Goal: Share content

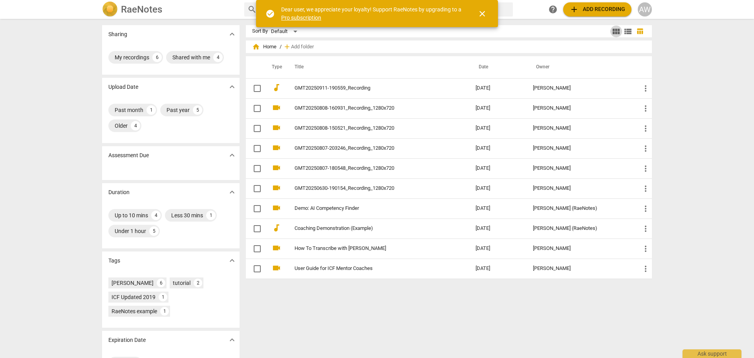
click at [614, 30] on span "view_module" at bounding box center [616, 31] width 9 height 9
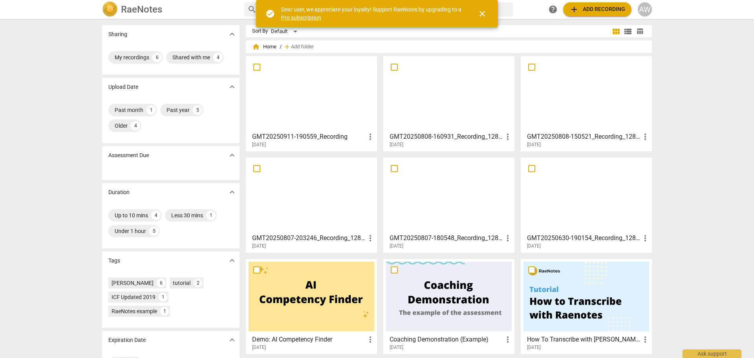
click at [324, 104] on div at bounding box center [312, 94] width 126 height 70
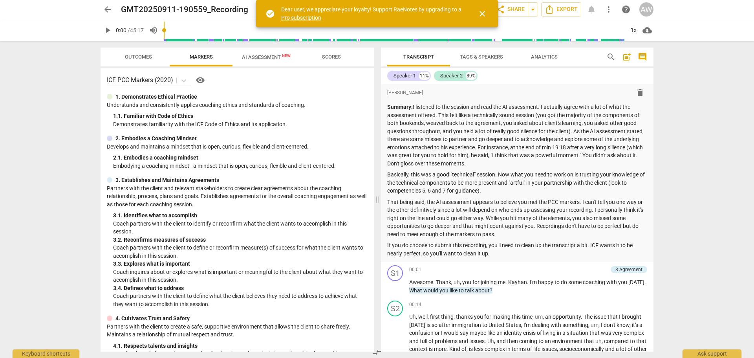
click at [106, 31] on span "play_arrow" at bounding box center [107, 30] width 9 height 9
click at [106, 31] on span "pause" at bounding box center [107, 30] width 9 height 9
type input "2"
click at [513, 7] on span "share Share" at bounding box center [510, 9] width 29 height 9
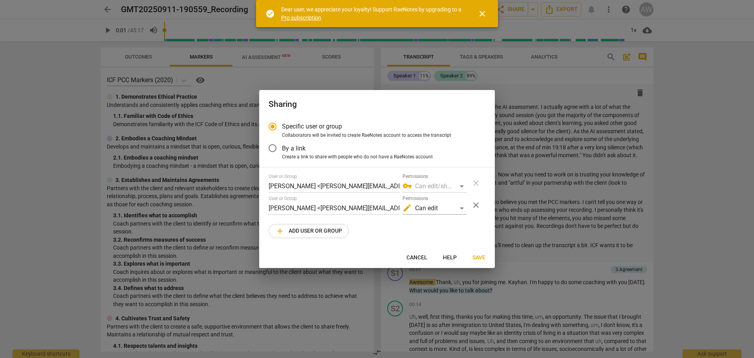
click at [313, 231] on span "add Add user or group" at bounding box center [308, 230] width 67 height 9
radio input "false"
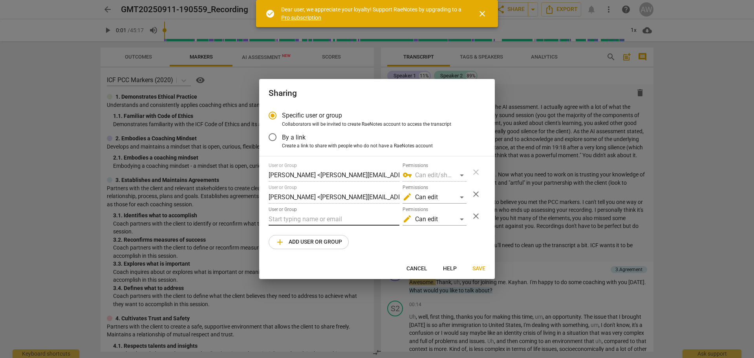
click at [300, 219] on input "text" at bounding box center [334, 219] width 131 height 13
type input "j"
click at [289, 221] on input "text" at bounding box center [334, 219] width 131 height 13
paste input "[EMAIL_ADDRESS][DOMAIN_NAME]"
type input "[EMAIL_ADDRESS][DOMAIN_NAME]"
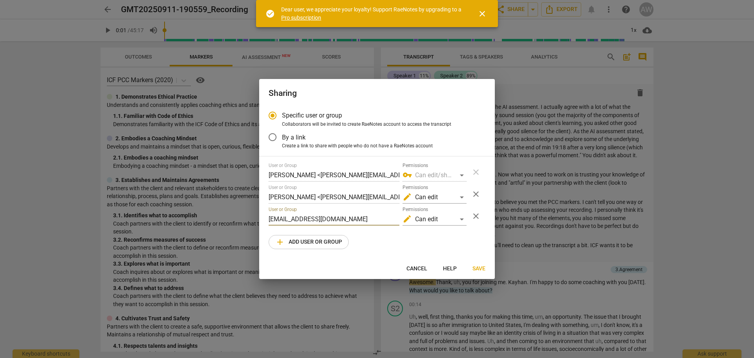
click at [314, 242] on span "add Add user or group" at bounding box center [308, 241] width 67 height 9
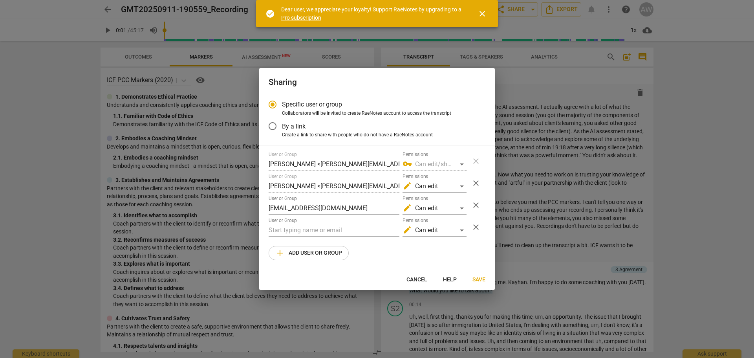
click at [482, 280] on span "Save" at bounding box center [479, 280] width 13 height 8
radio input "false"
type input "[PERSON_NAME] [PERSON_NAME] <[EMAIL_ADDRESS][DOMAIN_NAME]>"
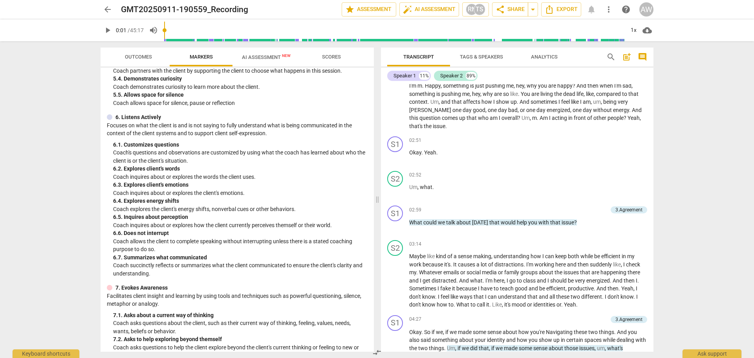
scroll to position [37, 0]
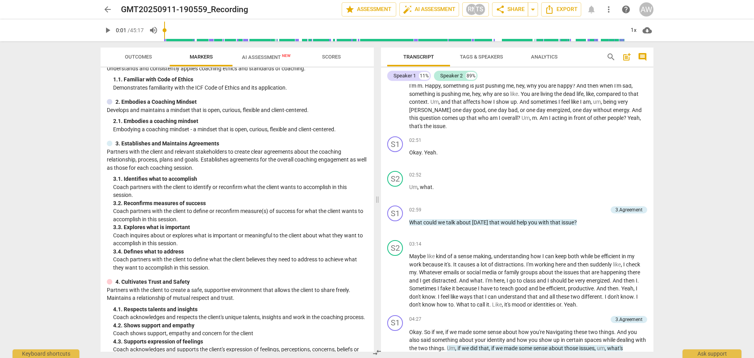
click at [266, 60] on span "AI Assessment New" at bounding box center [266, 57] width 49 height 6
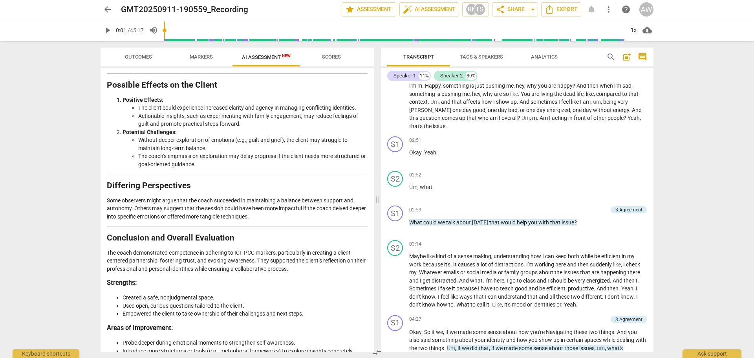
scroll to position [1579, 0]
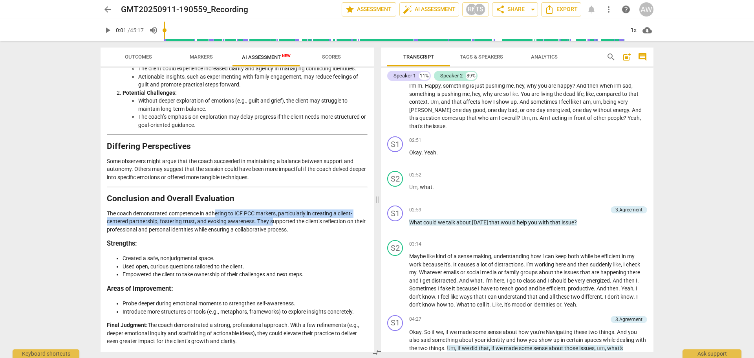
drag, startPoint x: 218, startPoint y: 214, endPoint x: 274, endPoint y: 223, distance: 56.5
click at [274, 223] on p "The coach demonstrated competence in adhering to ICF PCC markers, particularly …" at bounding box center [237, 221] width 261 height 24
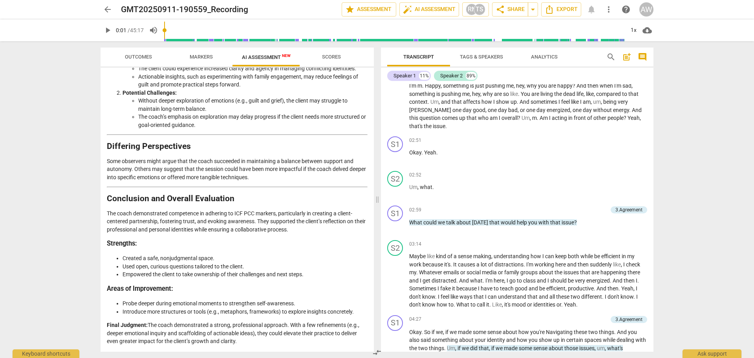
click at [288, 226] on p "The coach demonstrated competence in adhering to ICF PCC markers, particularly …" at bounding box center [237, 221] width 261 height 24
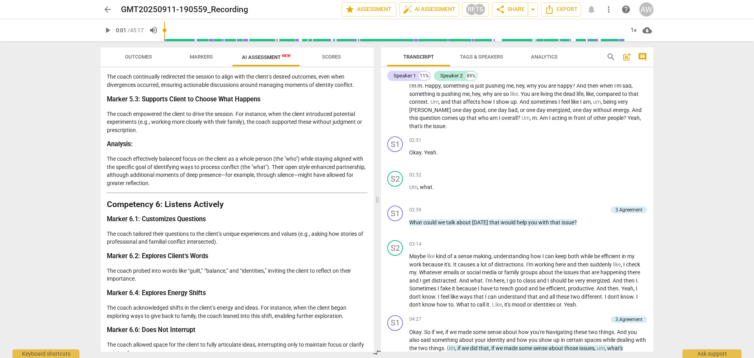
scroll to position [872, 0]
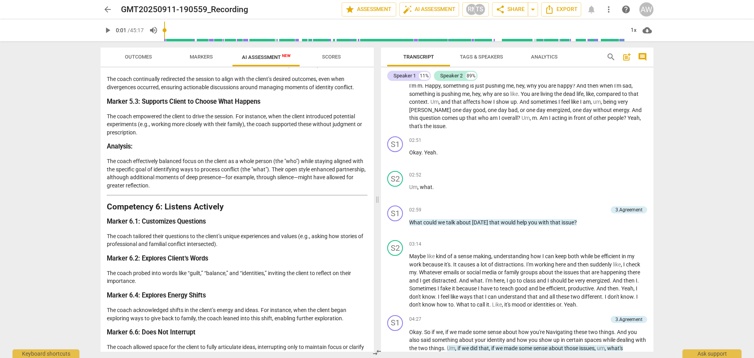
click at [336, 59] on span "Scores" at bounding box center [331, 57] width 19 height 6
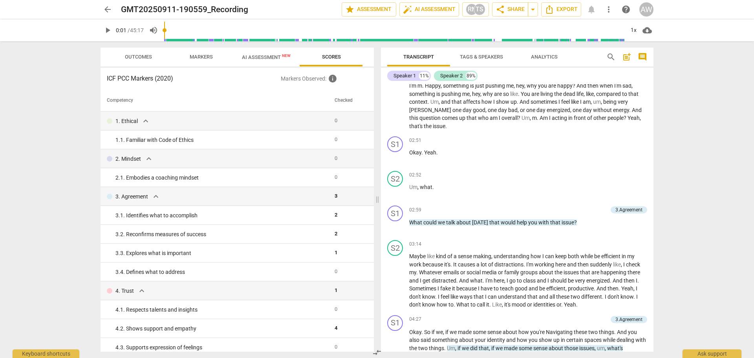
click at [271, 57] on span "AI Assessment New" at bounding box center [266, 57] width 49 height 6
